Goal: Find specific page/section

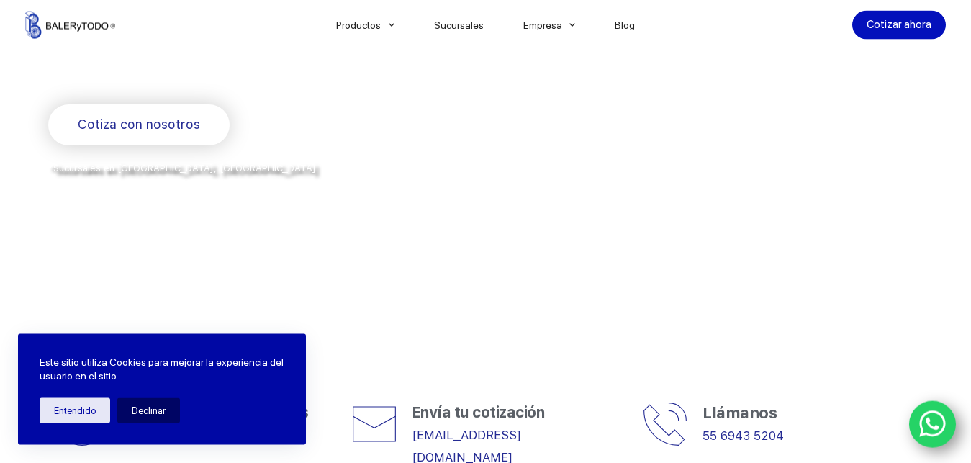
scroll to position [294, 0]
click at [86, 411] on button "Entendido" at bounding box center [75, 410] width 71 height 25
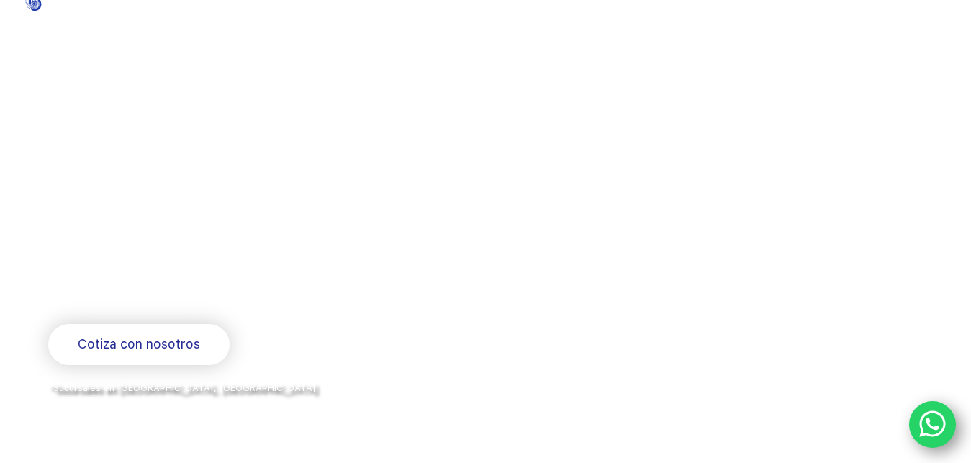
scroll to position [0, 0]
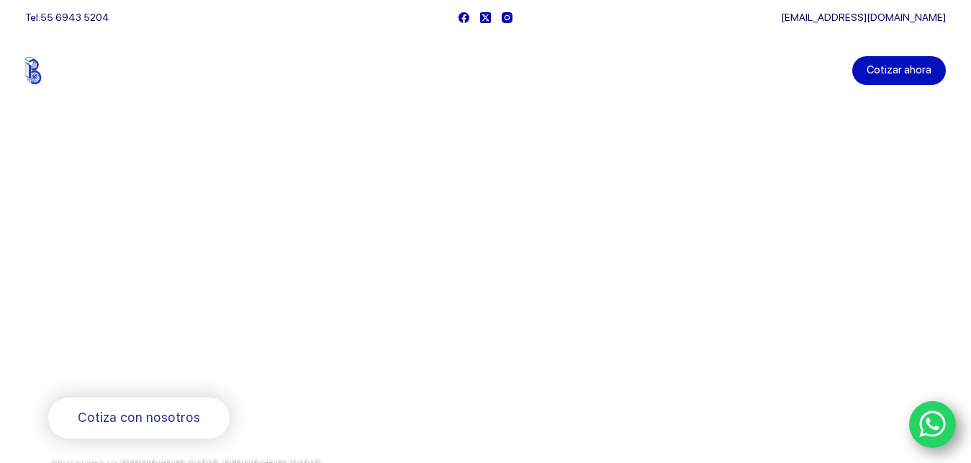
click at [897, 72] on link "Cotizar ahora" at bounding box center [899, 70] width 94 height 29
click at [463, 71] on link "Sucursales" at bounding box center [458, 71] width 89 height 0
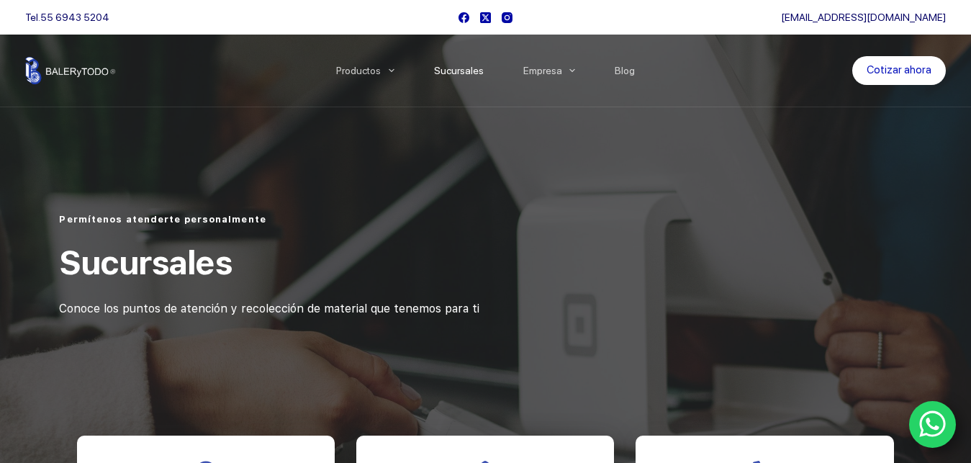
click at [186, 160] on div at bounding box center [485, 237] width 971 height 475
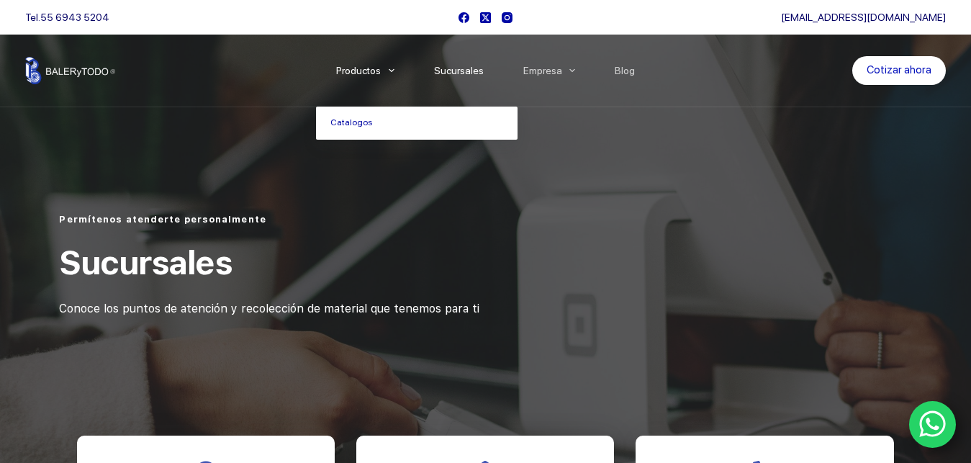
click at [400, 71] on span "Menu Principal" at bounding box center [391, 70] width 17 height 17
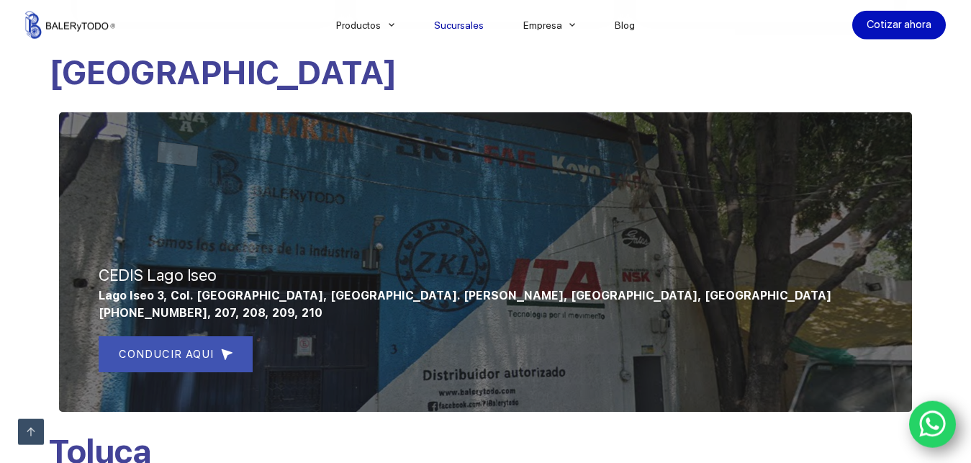
scroll to position [587, 0]
